Goal: Obtain resource: Obtain resource

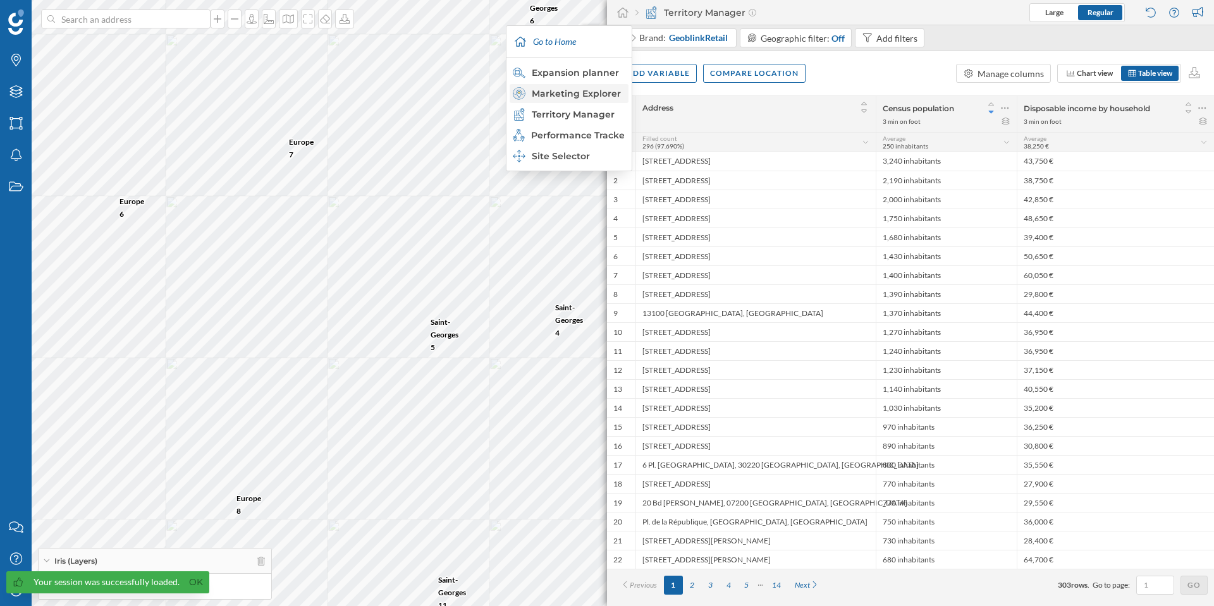
click at [586, 94] on div "Marketing Explorer" at bounding box center [568, 93] width 111 height 13
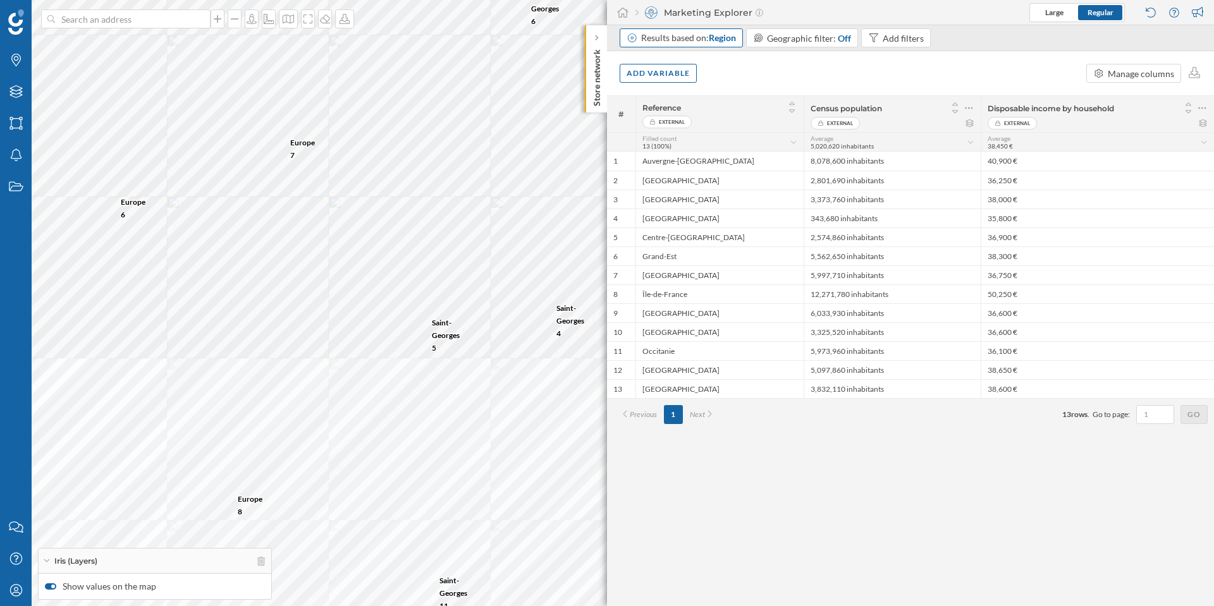
click at [730, 40] on span "Region" at bounding box center [722, 37] width 27 height 11
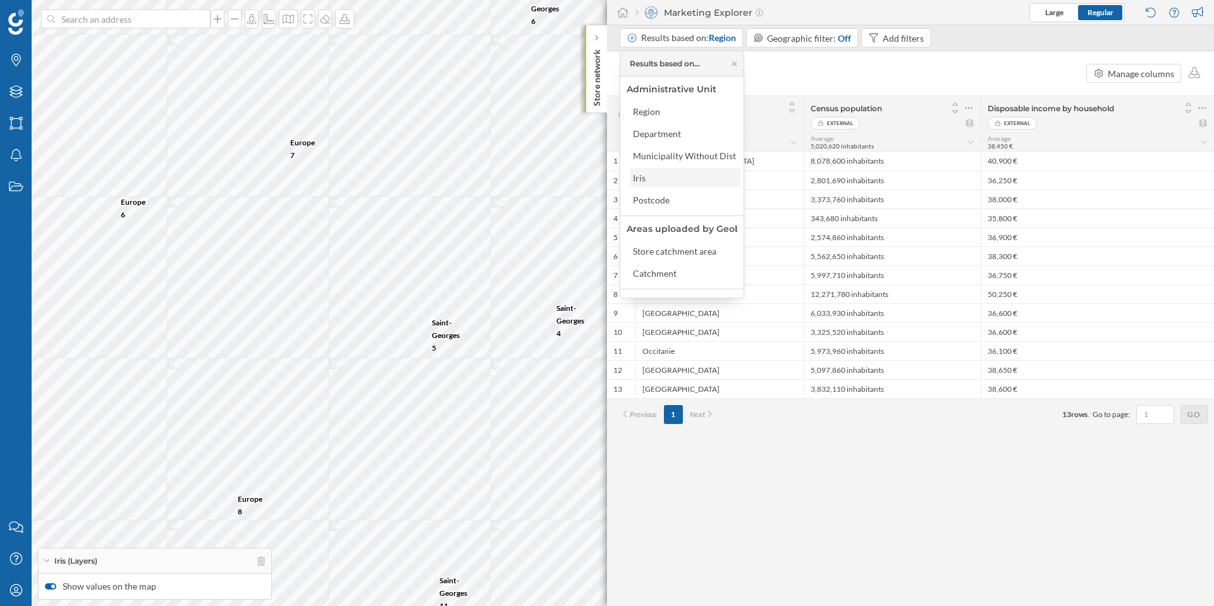
click at [670, 181] on div "Iris" at bounding box center [684, 177] width 103 height 13
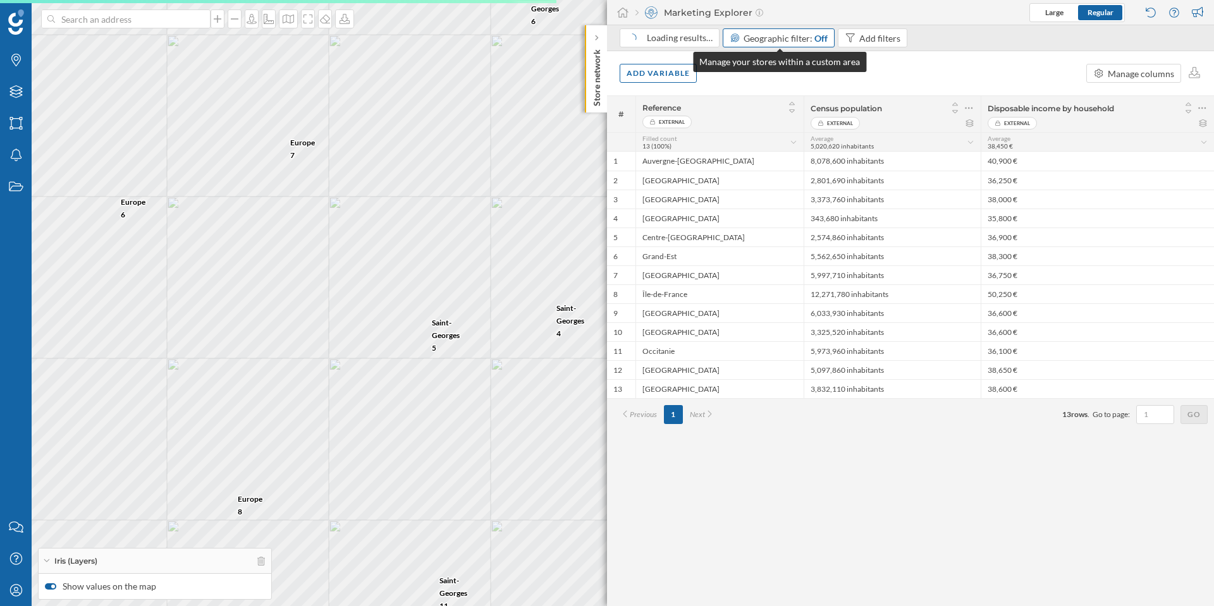
click at [790, 37] on span "Geographic filter:" at bounding box center [778, 38] width 69 height 11
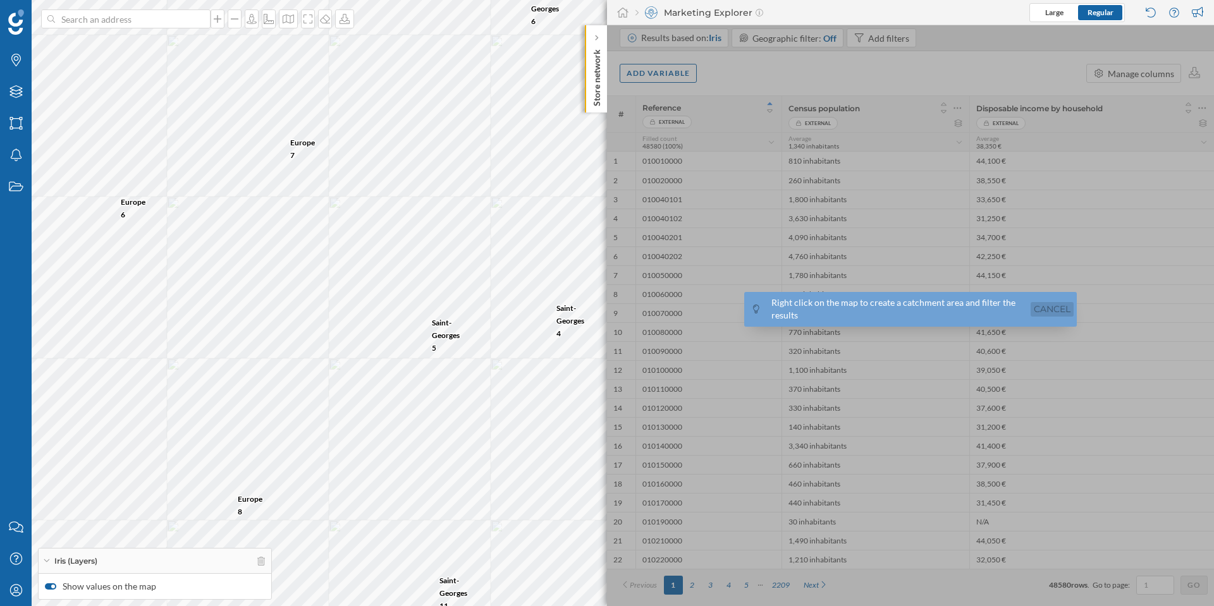
click at [1043, 313] on link "Cancel" at bounding box center [1052, 309] width 43 height 15
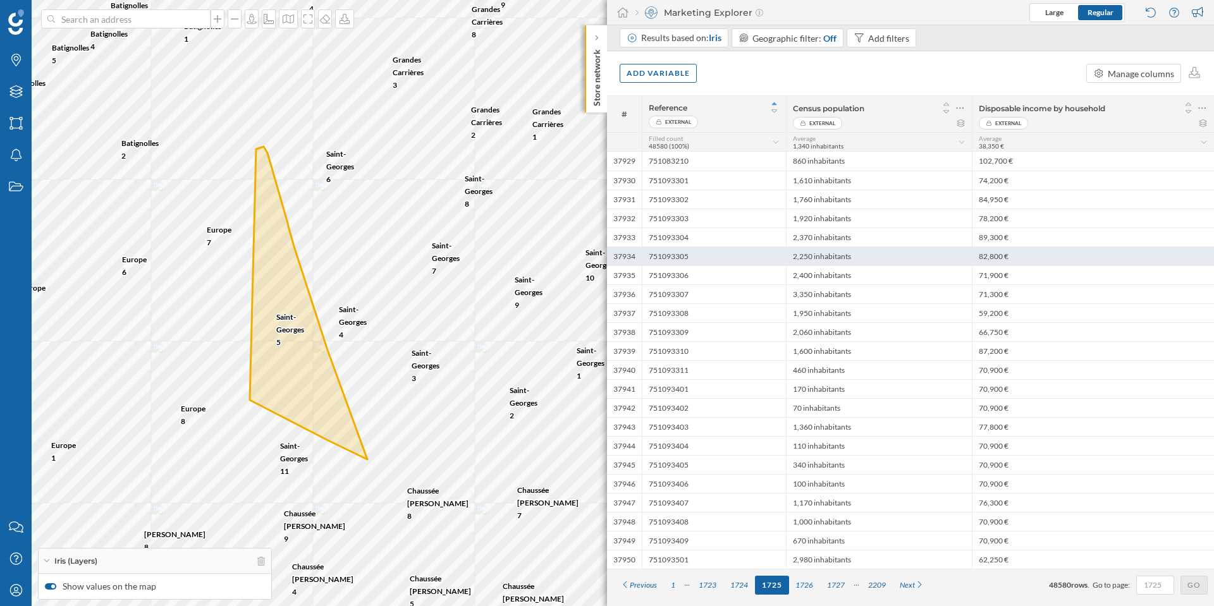
click at [666, 259] on div "751093305" at bounding box center [714, 256] width 144 height 19
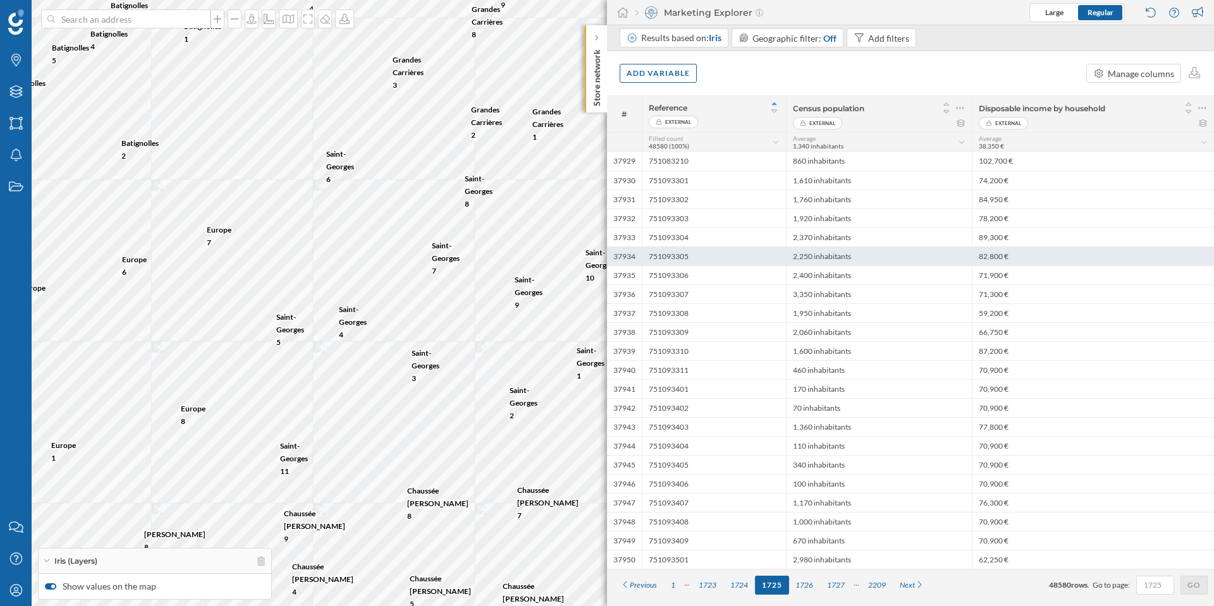
click at [666, 259] on div "751093305" at bounding box center [714, 256] width 144 height 19
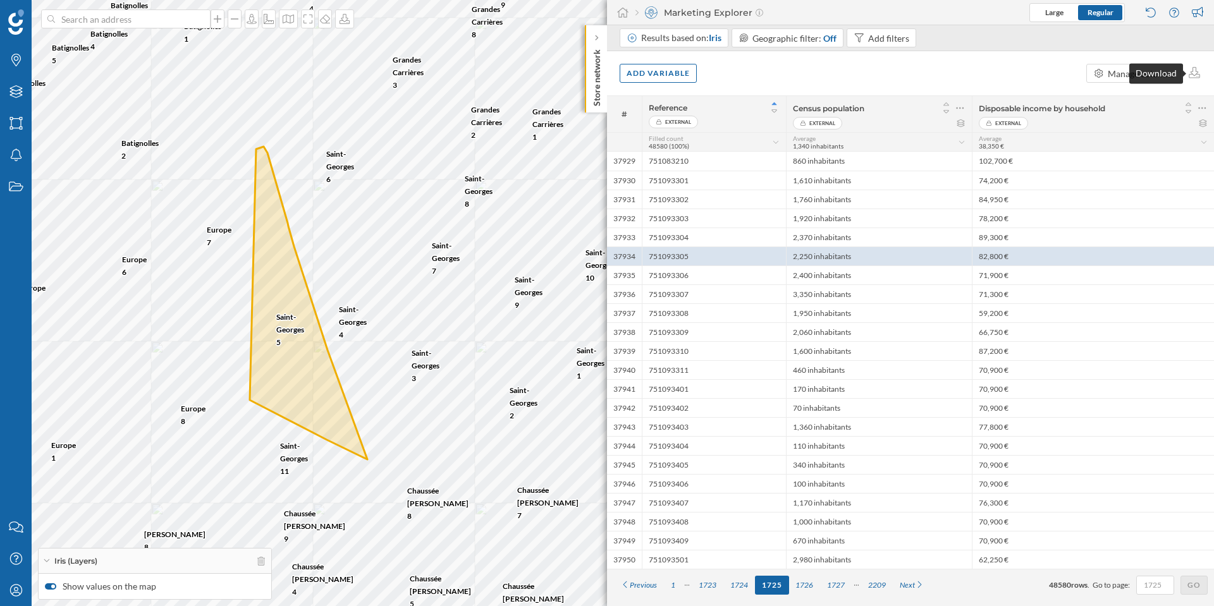
click at [1141, 73] on div "Download" at bounding box center [1156, 73] width 54 height 20
click at [1108, 78] on div "Manage columns" at bounding box center [1141, 73] width 66 height 13
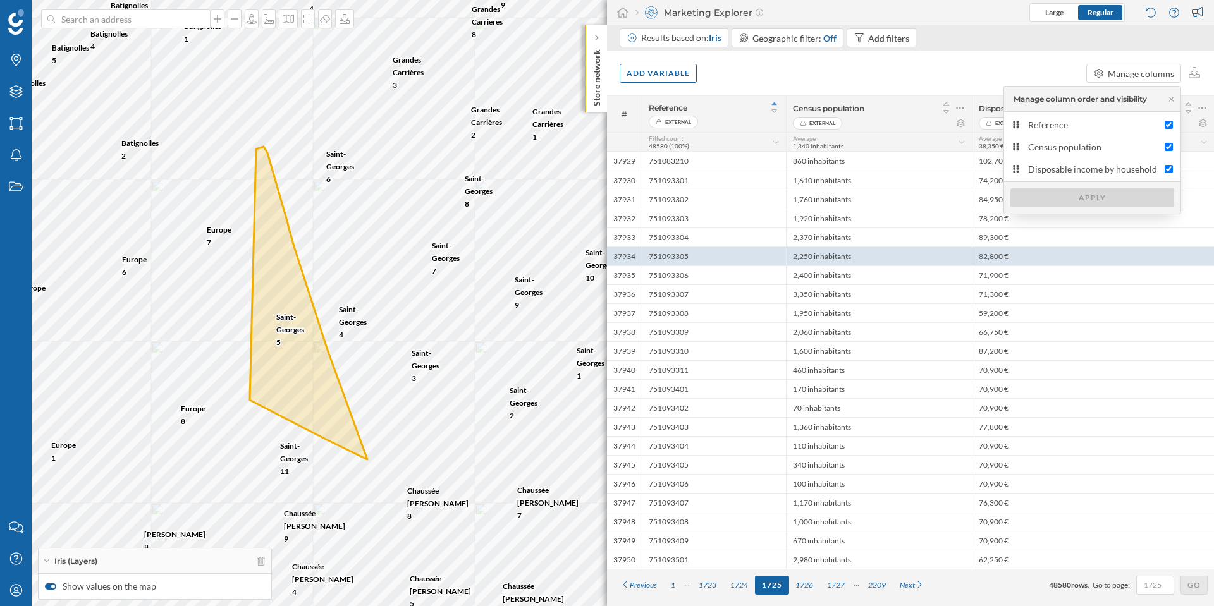
click at [1004, 66] on div "Add variable Manage columns" at bounding box center [910, 73] width 607 height 44
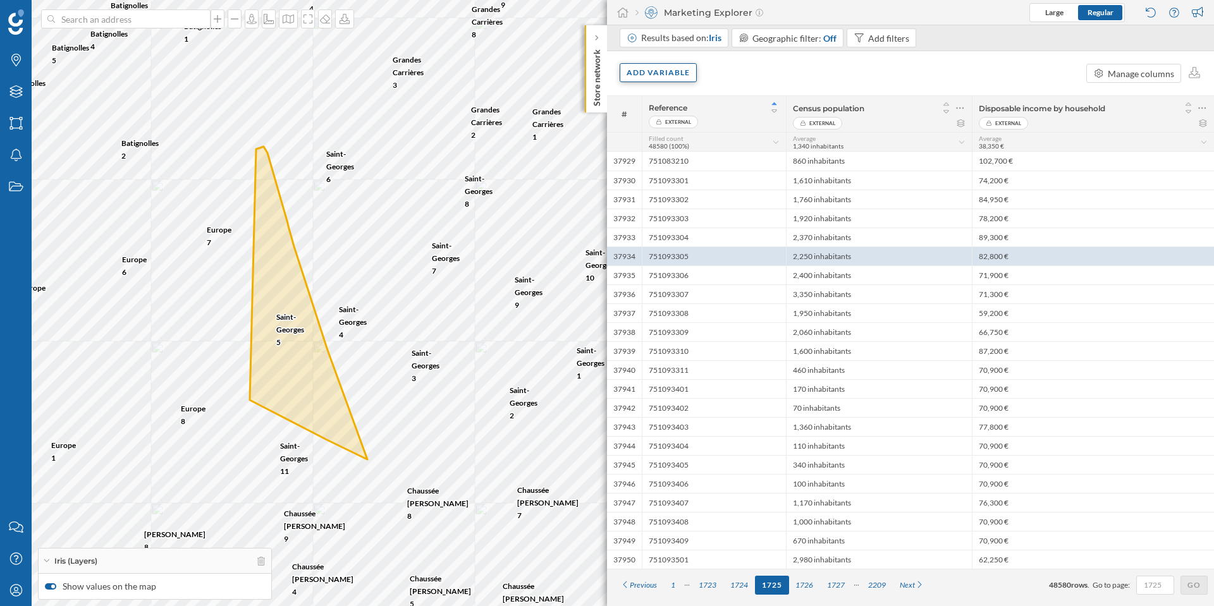
click at [649, 73] on div "Add variable" at bounding box center [658, 72] width 77 height 19
click at [769, 152] on icon at bounding box center [764, 149] width 11 height 9
click at [646, 70] on div "Add variable" at bounding box center [658, 72] width 77 height 19
click at [647, 70] on div "Add variable" at bounding box center [658, 72] width 77 height 19
click at [636, 97] on div "Internal variables" at bounding box center [663, 99] width 81 height 11
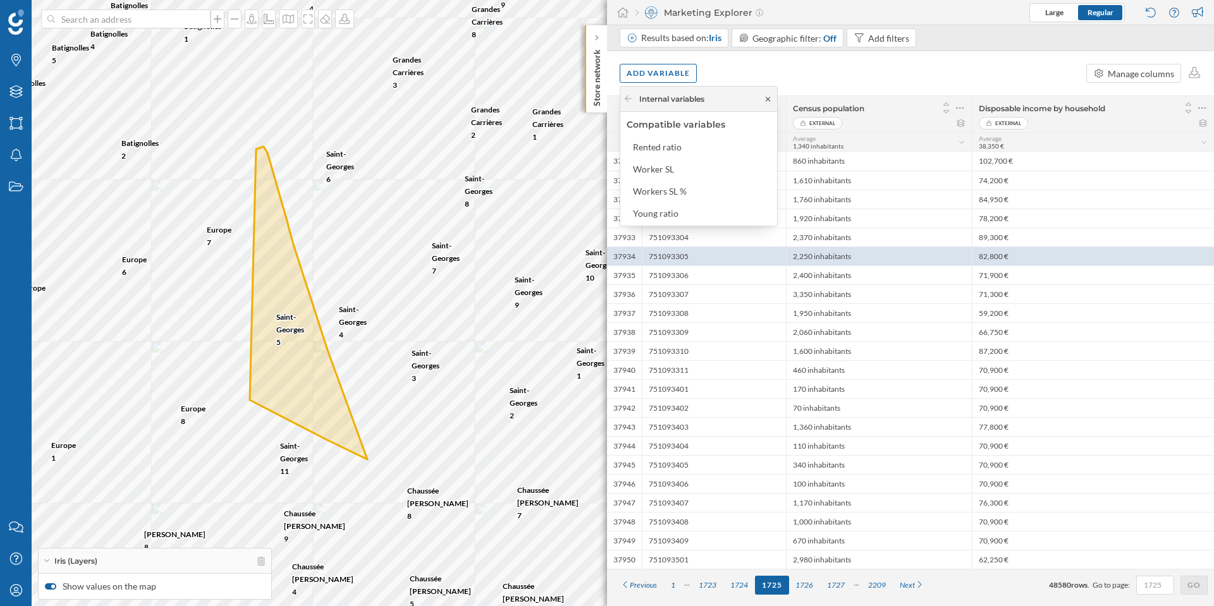
click at [767, 99] on icon at bounding box center [768, 99] width 4 height 4
click at [671, 75] on div "Add variable" at bounding box center [658, 72] width 77 height 19
click at [684, 196] on div "Score" at bounding box center [690, 200] width 126 height 13
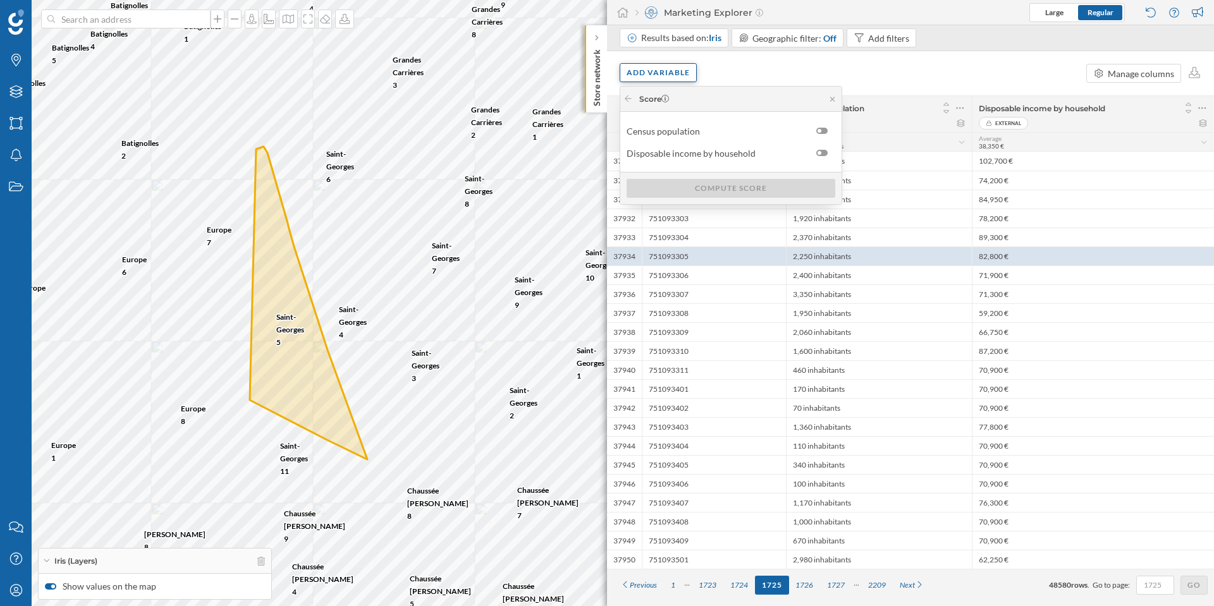
click at [672, 77] on div "Add variable" at bounding box center [658, 72] width 77 height 19
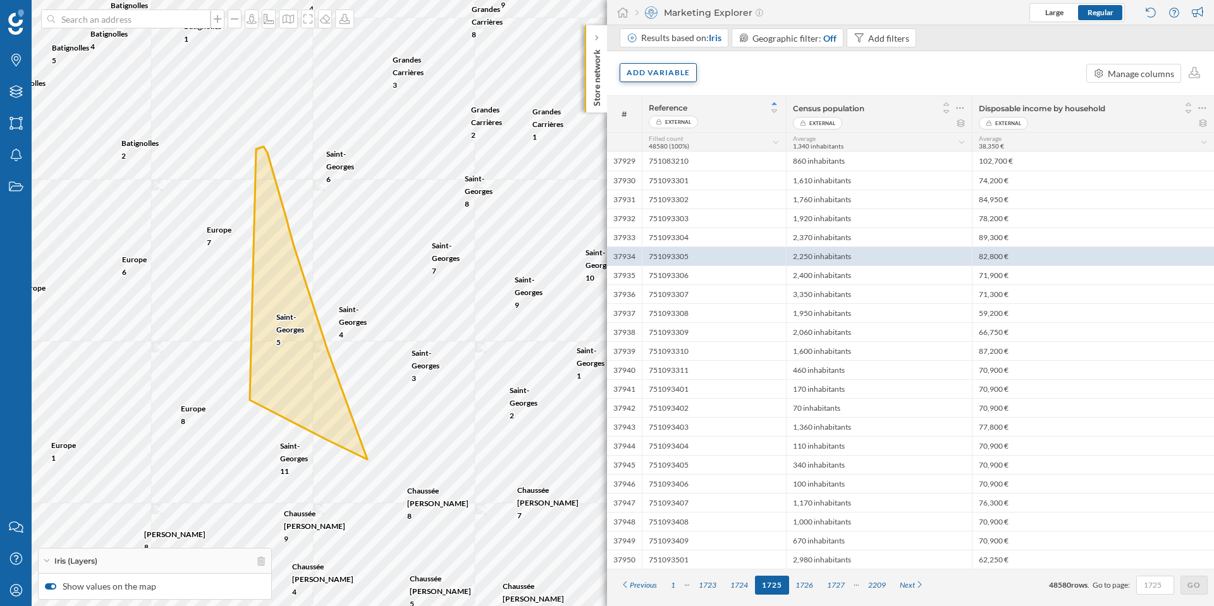
click at [673, 77] on div "Add variable" at bounding box center [658, 72] width 77 height 19
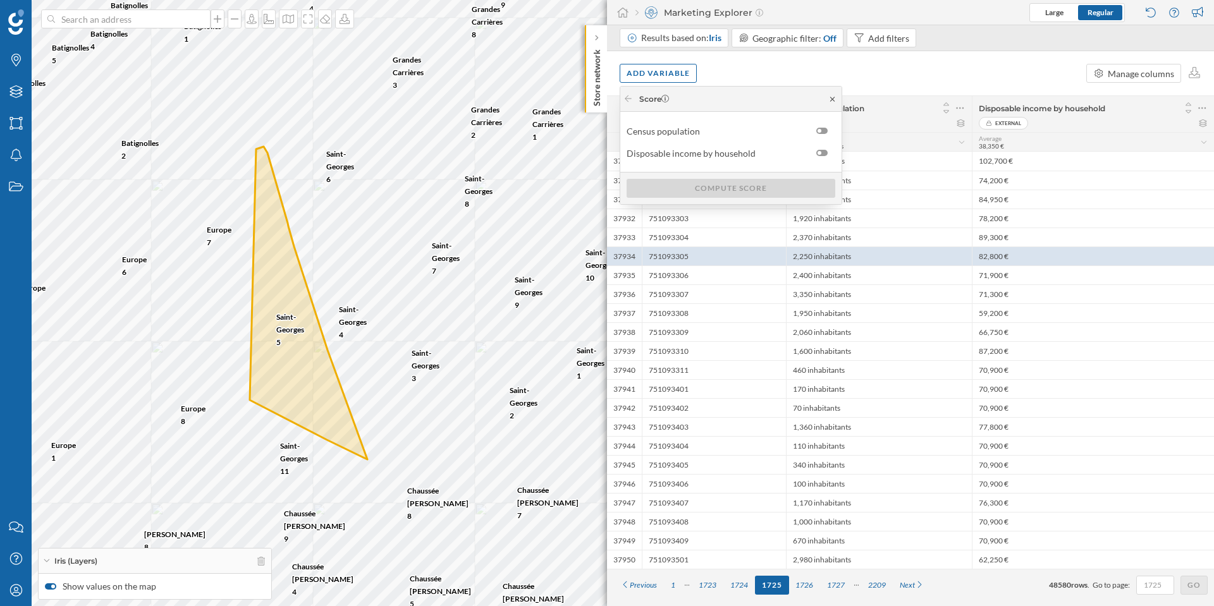
click at [834, 99] on icon at bounding box center [832, 99] width 9 height 8
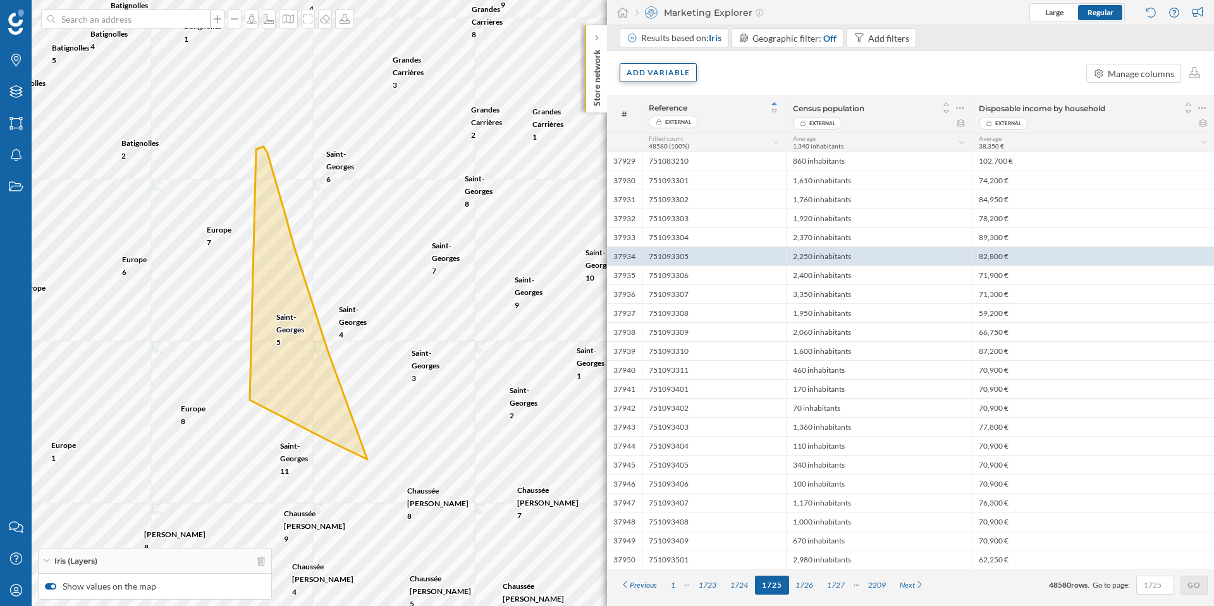
click at [680, 75] on div "Add variable" at bounding box center [658, 72] width 77 height 19
click at [724, 144] on div "Internal variables" at bounding box center [690, 150] width 126 height 13
click at [678, 68] on div "Add variable" at bounding box center [658, 72] width 77 height 19
click at [770, 94] on div "Internal variables" at bounding box center [698, 99] width 157 height 25
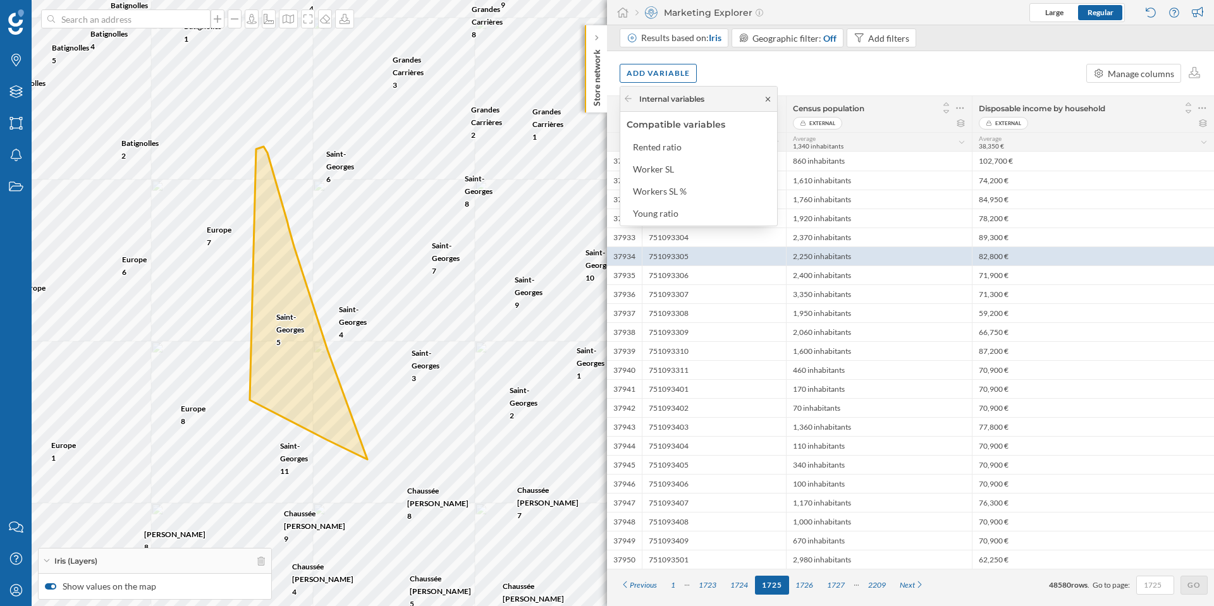
click at [768, 96] on icon at bounding box center [767, 99] width 9 height 8
click at [671, 72] on div "Add variable" at bounding box center [658, 72] width 77 height 19
click at [680, 124] on div "External variables" at bounding box center [690, 124] width 126 height 13
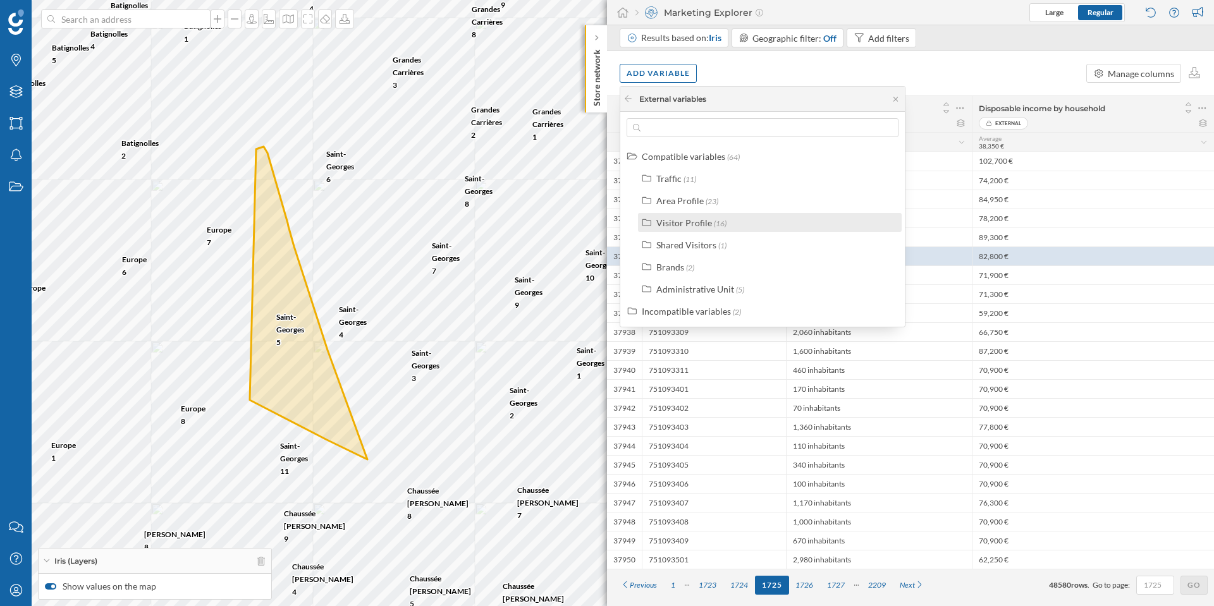
click at [731, 225] on div "Visitor Profile (16)" at bounding box center [775, 222] width 238 height 13
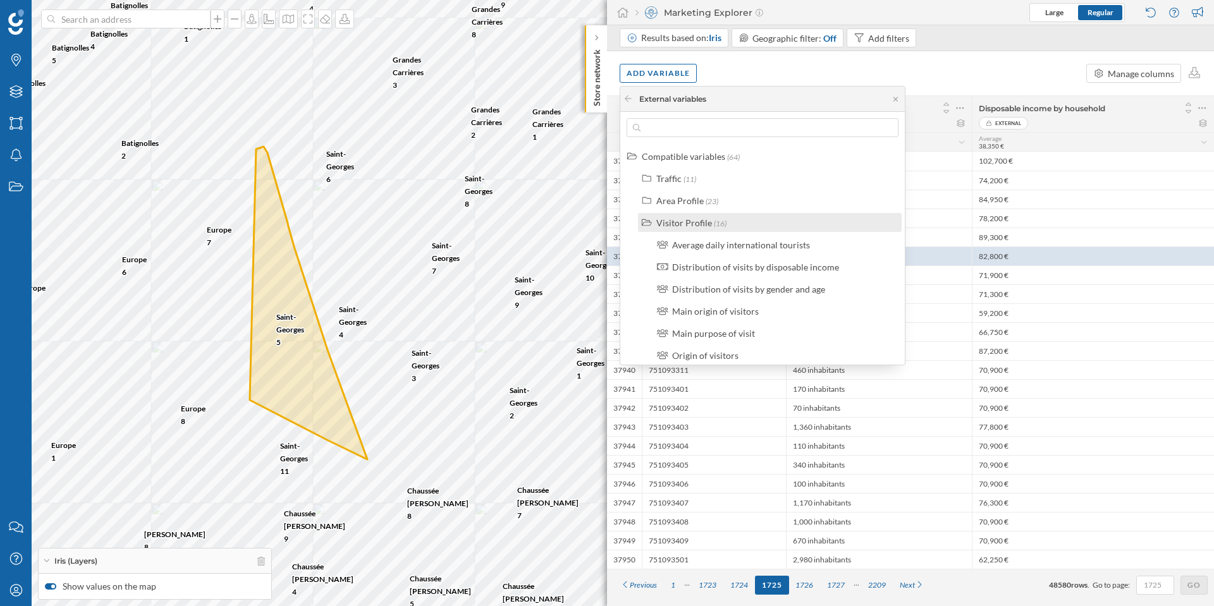
click at [731, 225] on div "Visitor Profile (16)" at bounding box center [775, 222] width 238 height 13
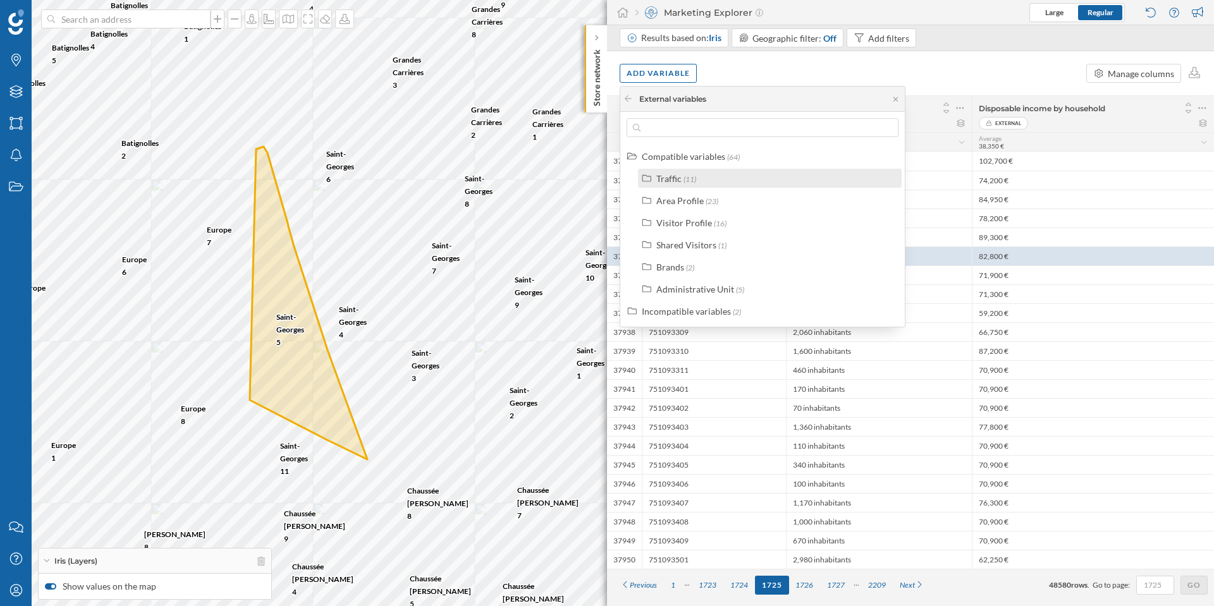
click at [715, 180] on div "Traffic (11)" at bounding box center [775, 178] width 238 height 13
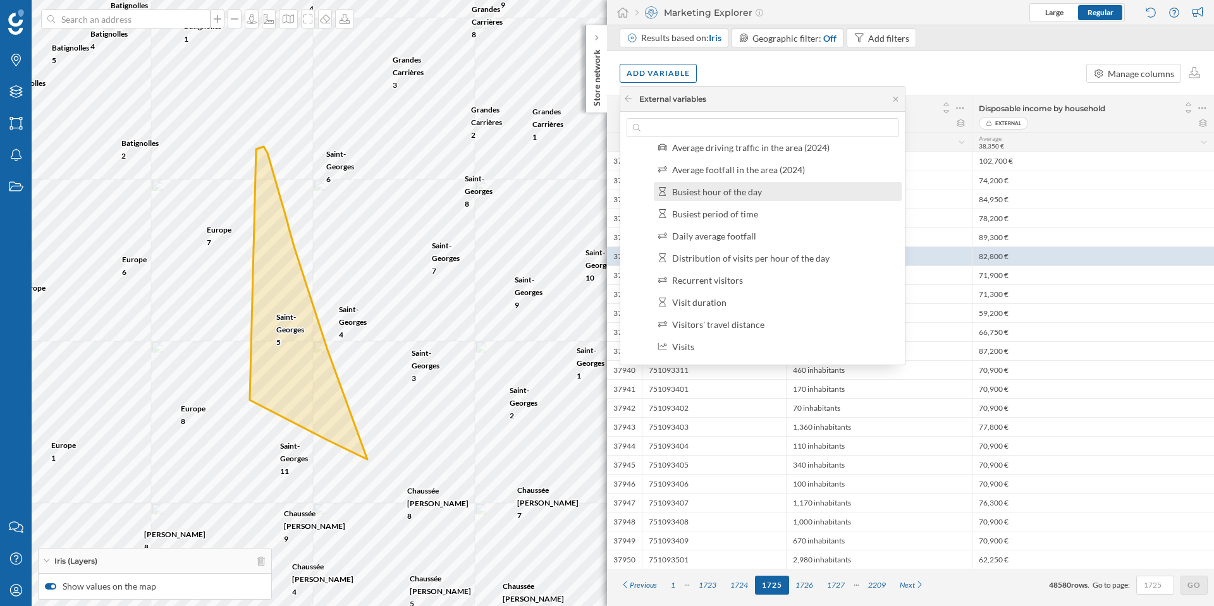
scroll to position [76, 0]
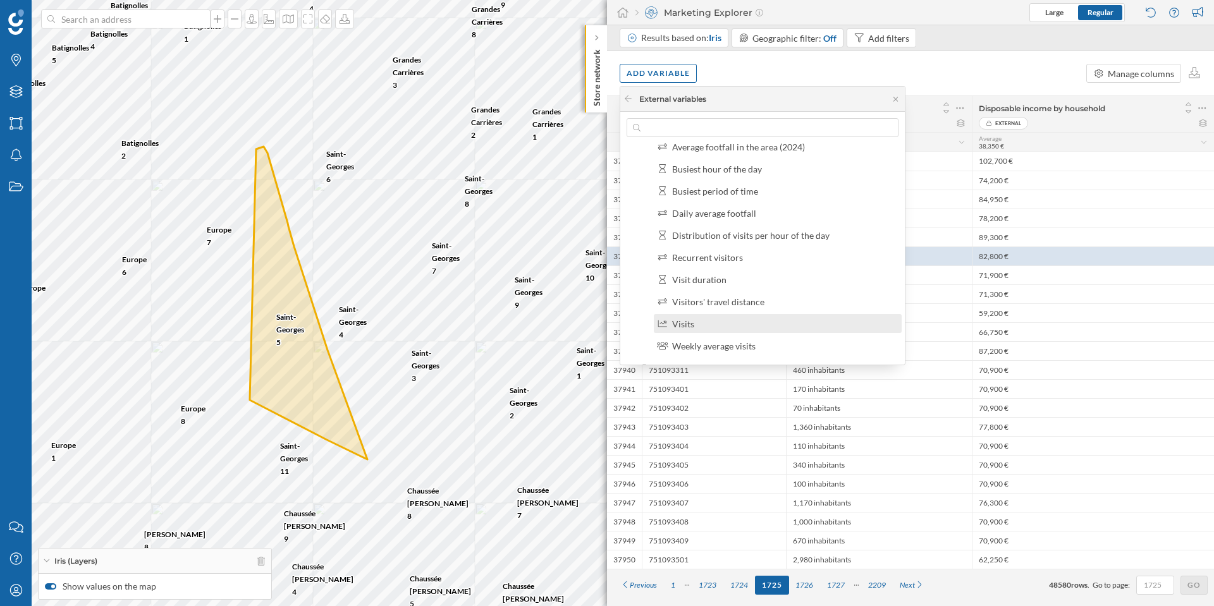
click at [725, 323] on div "Visits" at bounding box center [783, 323] width 222 height 13
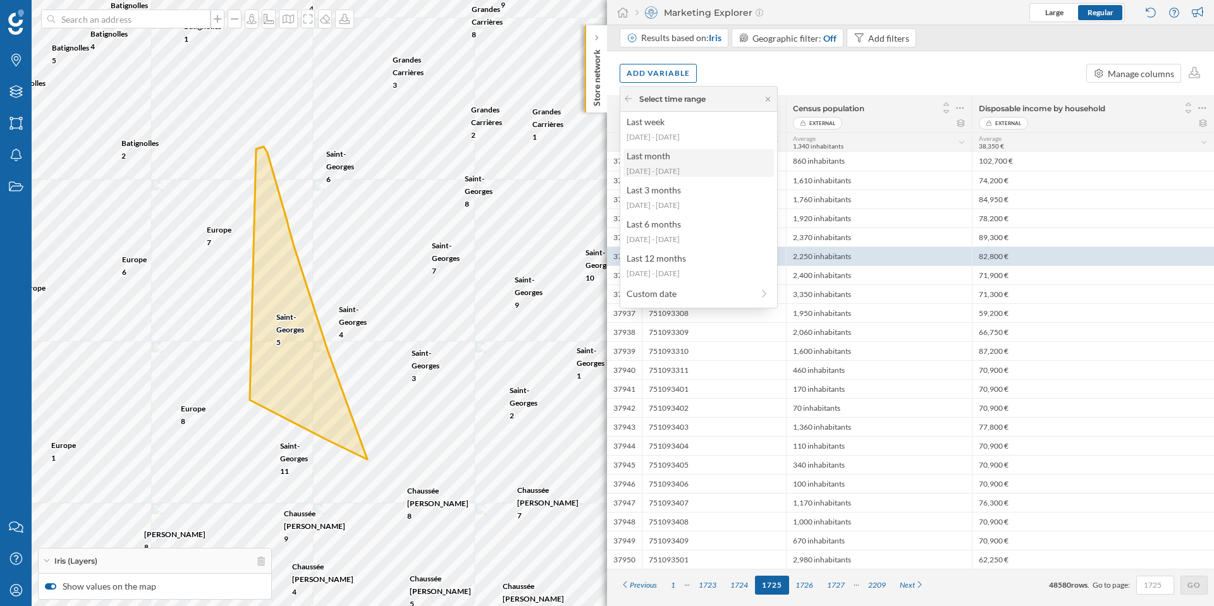
click at [712, 157] on div "Last month" at bounding box center [698, 155] width 143 height 13
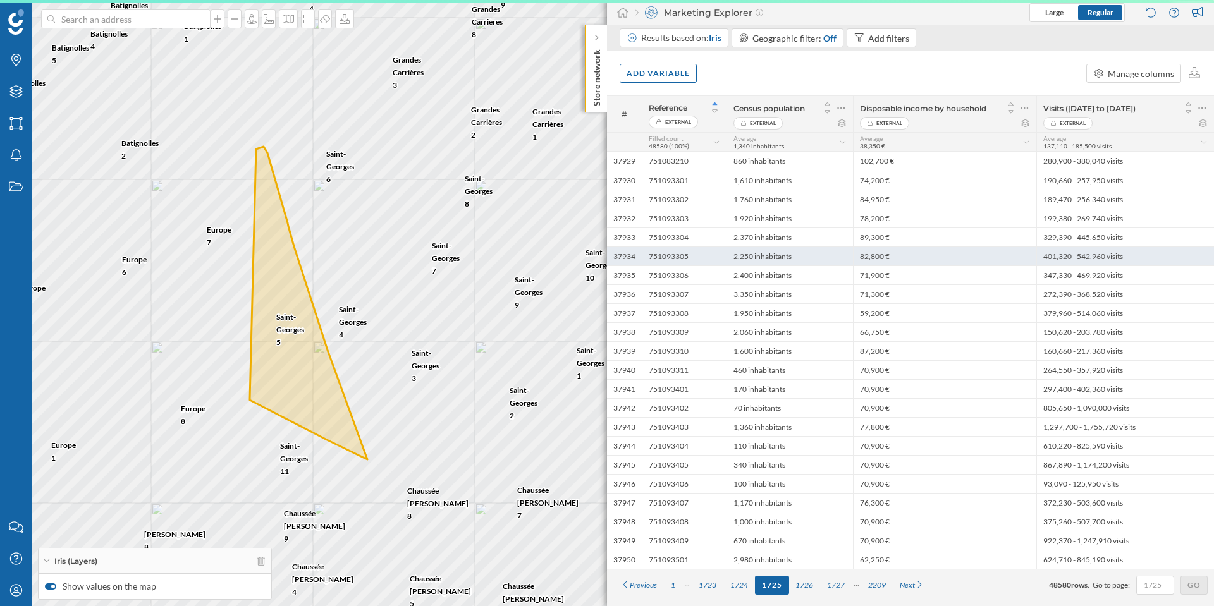
scroll to position [0, 0]
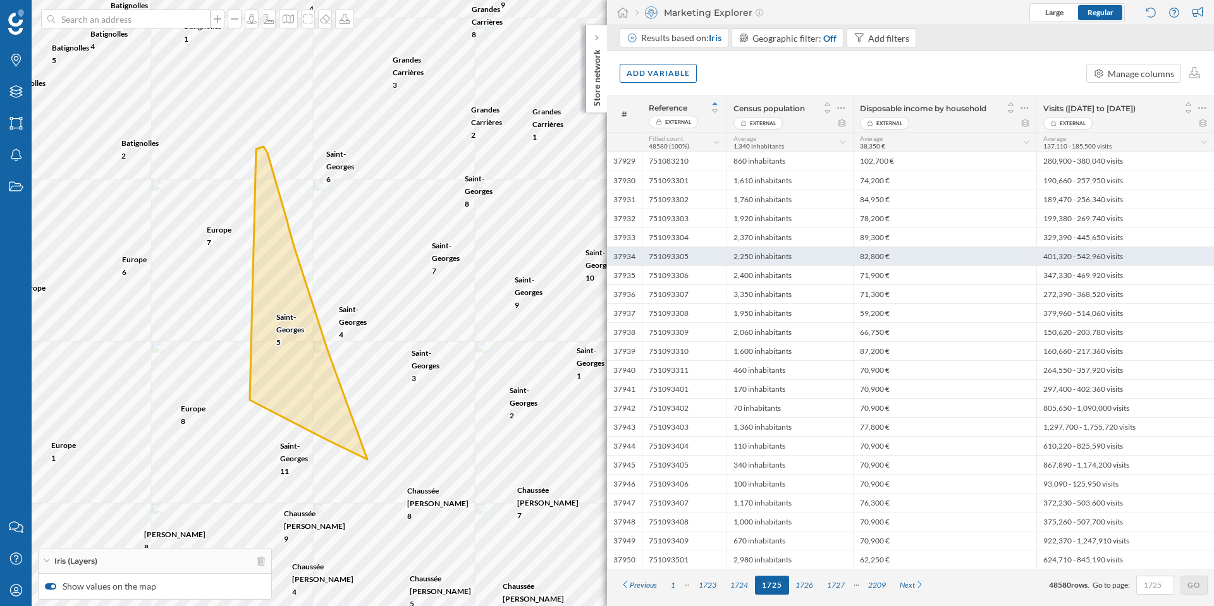
drag, startPoint x: 694, startPoint y: 259, endPoint x: 649, endPoint y: 257, distance: 45.5
click at [649, 257] on div "751093305" at bounding box center [684, 256] width 85 height 19
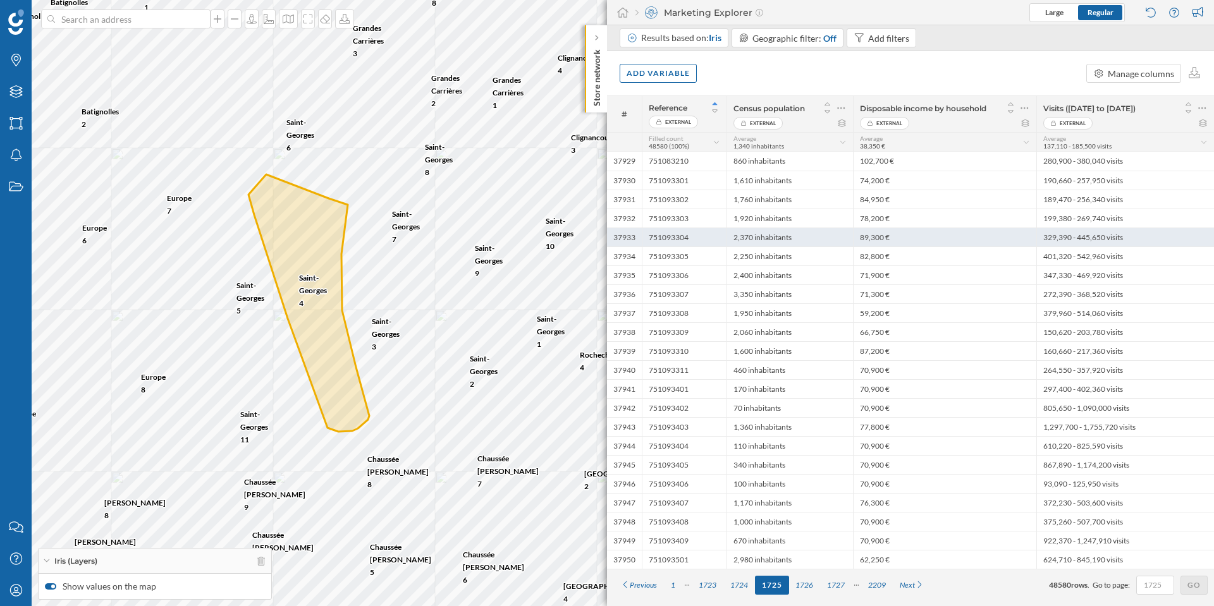
drag, startPoint x: 697, startPoint y: 240, endPoint x: 649, endPoint y: 238, distance: 48.1
click at [648, 238] on div "751093304" at bounding box center [684, 237] width 85 height 19
drag, startPoint x: 697, startPoint y: 238, endPoint x: 649, endPoint y: 236, distance: 47.5
click at [649, 236] on div "751093304" at bounding box center [684, 237] width 85 height 19
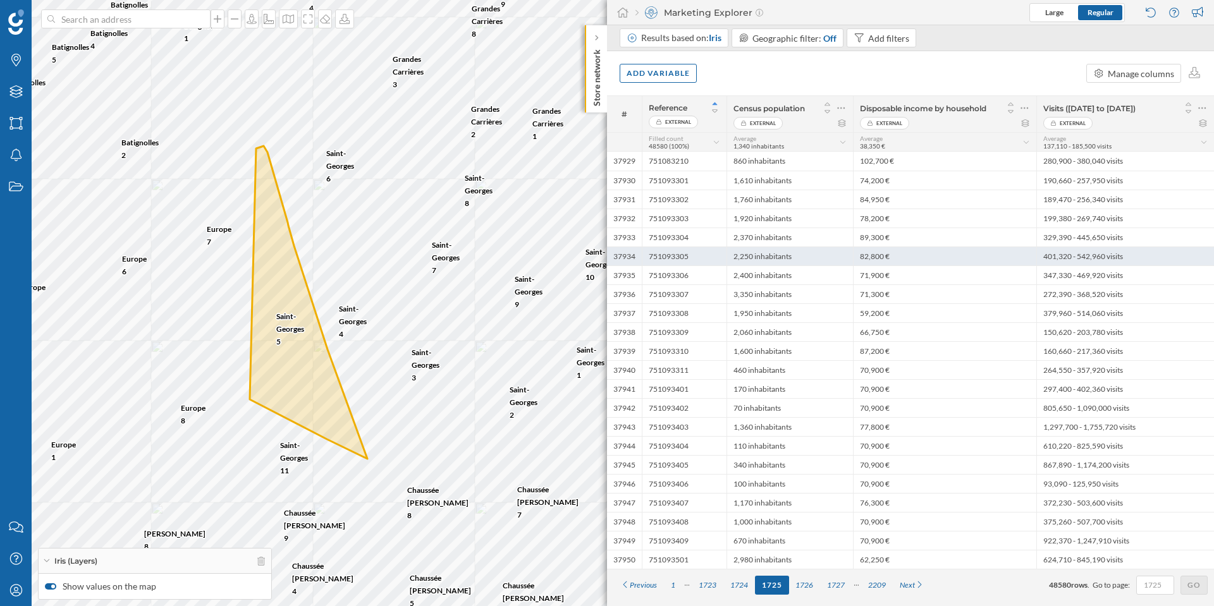
drag, startPoint x: 676, startPoint y: 259, endPoint x: 649, endPoint y: 258, distance: 26.6
click at [649, 258] on div "751093305" at bounding box center [684, 256] width 85 height 19
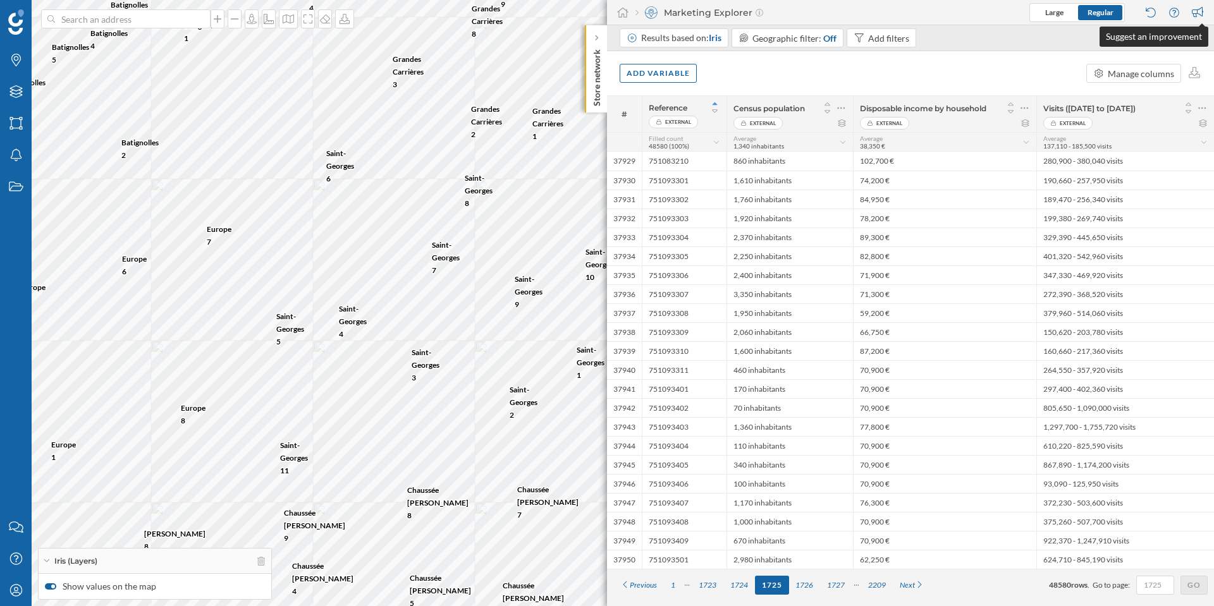
click at [1200, 9] on div at bounding box center [1199, 12] width 17 height 19
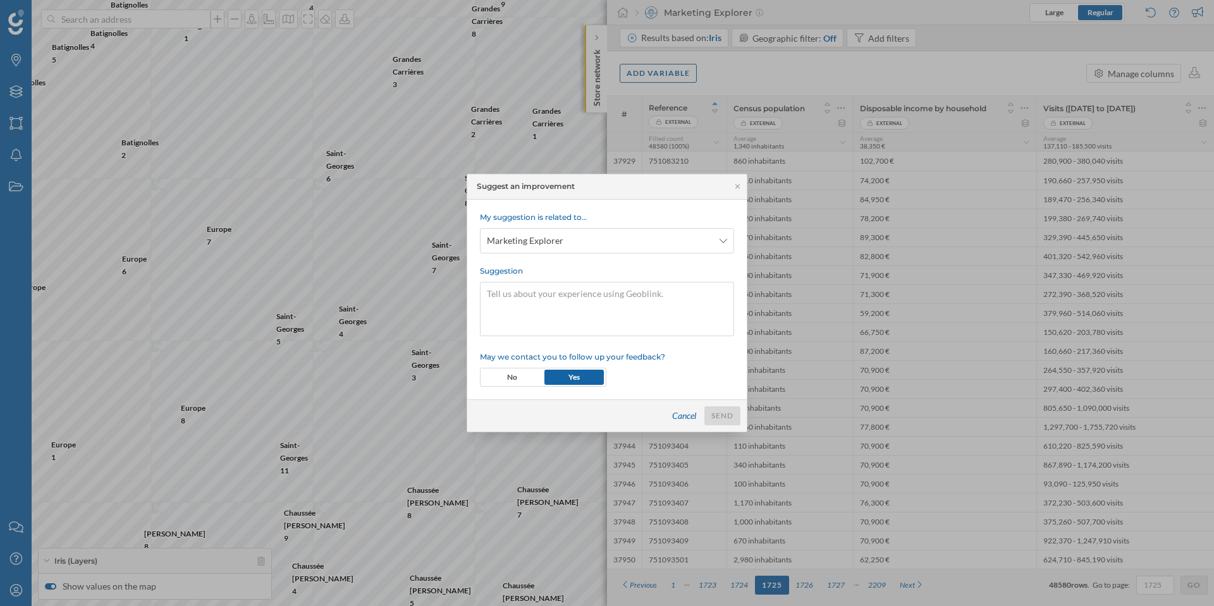
click at [904, 259] on div at bounding box center [607, 303] width 1214 height 606
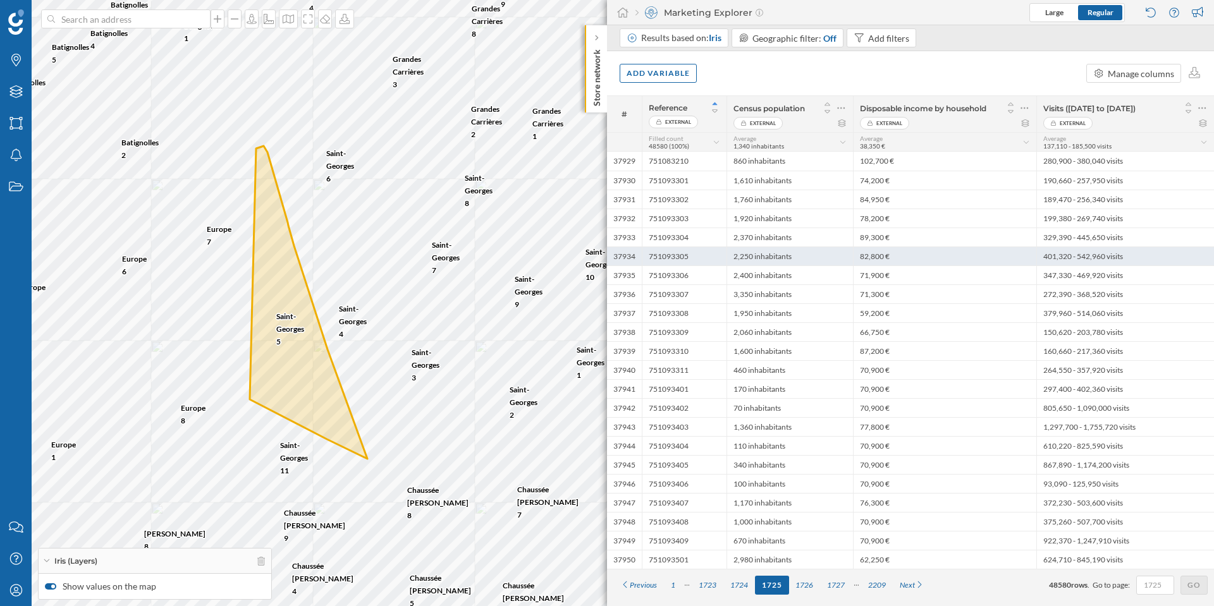
drag, startPoint x: 689, startPoint y: 259, endPoint x: 634, endPoint y: 258, distance: 55.0
click at [634, 258] on div "37934 751093305 2,250 inhabitants 82,800 € 401,320 - 542,960 visits" at bounding box center [910, 256] width 607 height 19
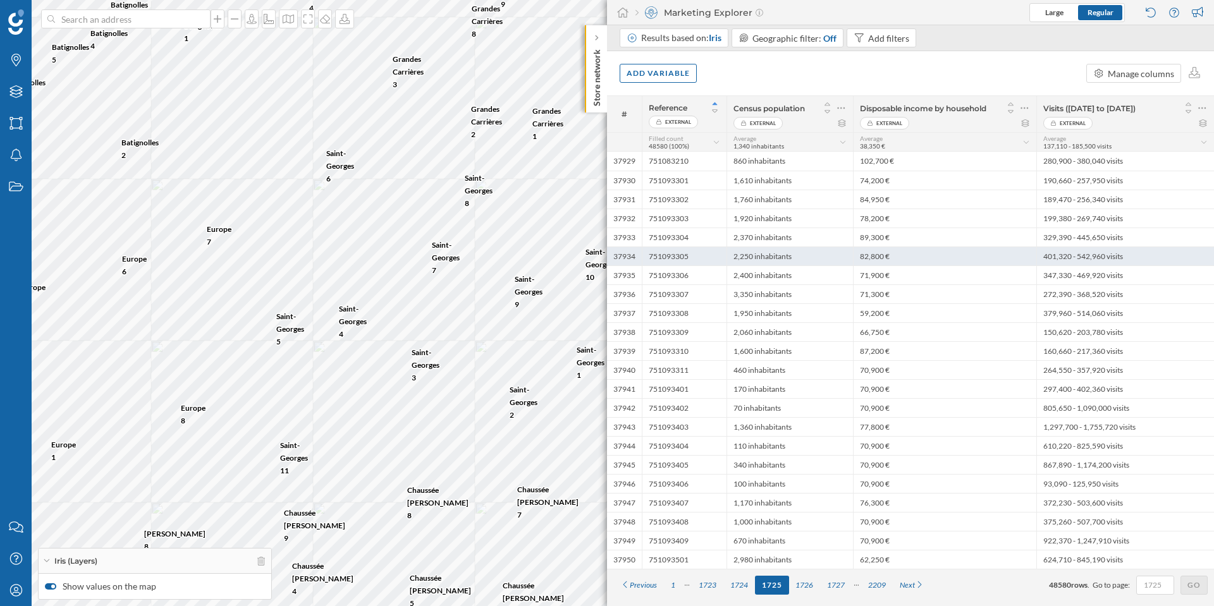
drag, startPoint x: 688, startPoint y: 255, endPoint x: 642, endPoint y: 257, distance: 45.6
click at [642, 257] on div "751093305" at bounding box center [684, 256] width 85 height 19
